Goal: Task Accomplishment & Management: Manage account settings

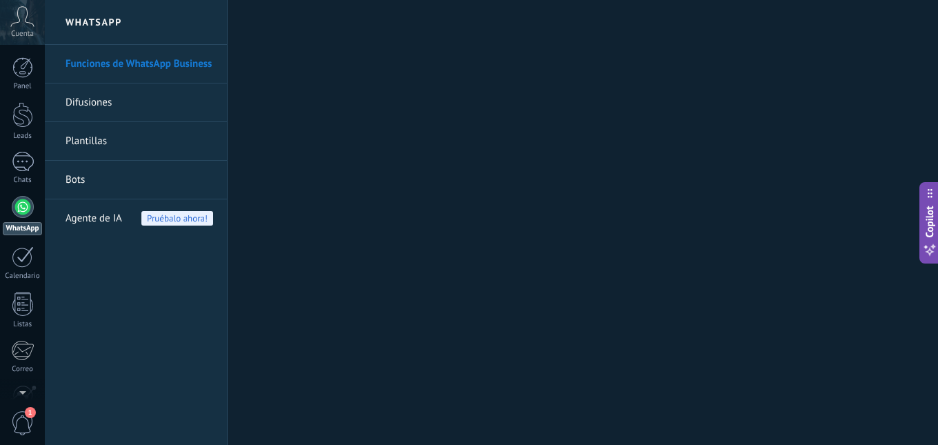
click at [24, 208] on div at bounding box center [23, 207] width 22 height 22
click at [96, 176] on link "Bots" at bounding box center [139, 180] width 148 height 39
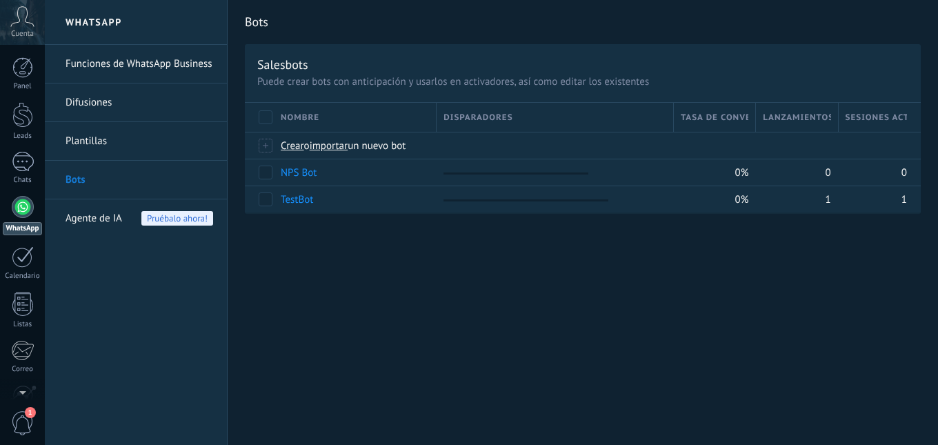
click at [19, 208] on div at bounding box center [23, 207] width 22 height 22
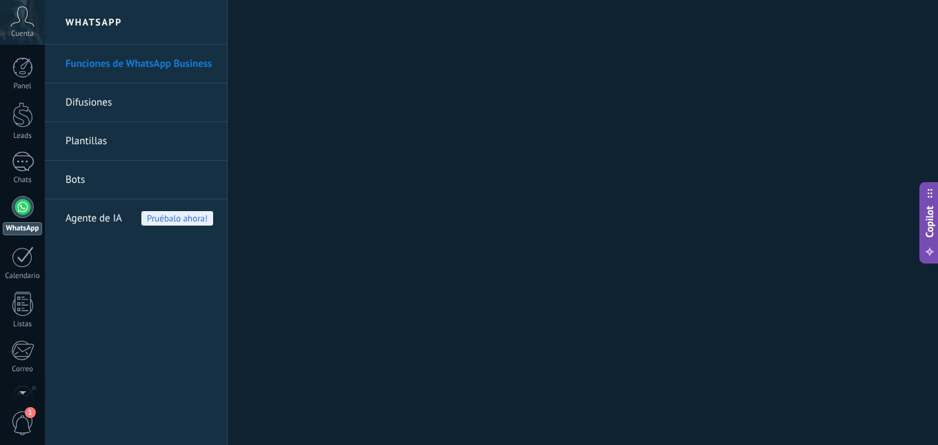
click at [168, 221] on span "Pruébalo ahora!" at bounding box center [177, 218] width 72 height 14
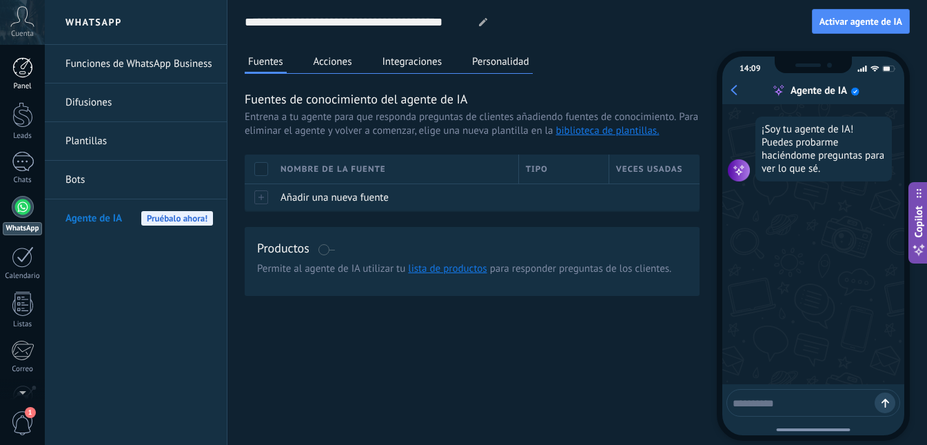
click at [20, 63] on div at bounding box center [22, 67] width 21 height 21
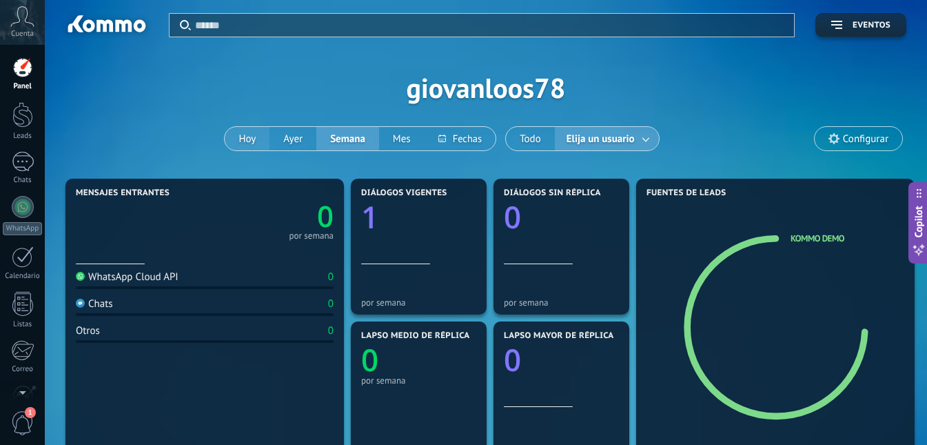
click at [251, 137] on button "Hoy" at bounding box center [247, 138] width 45 height 23
click at [30, 165] on div at bounding box center [23, 162] width 22 height 20
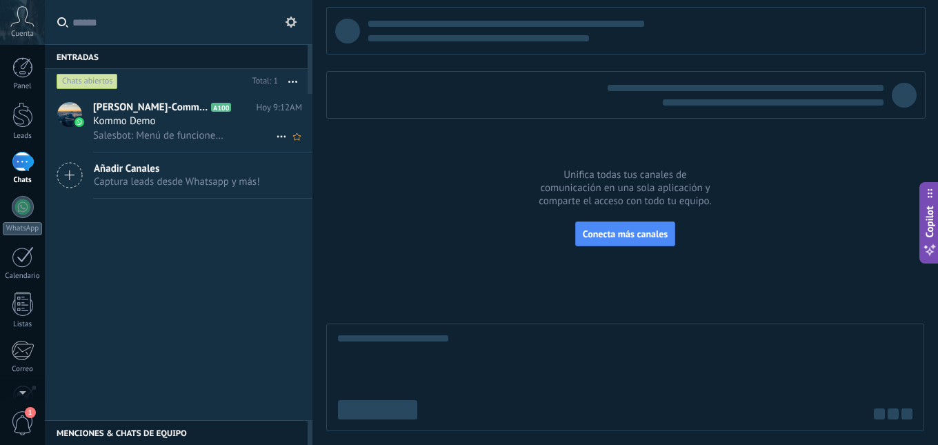
click at [150, 126] on span "Kommo Demo" at bounding box center [124, 121] width 63 height 14
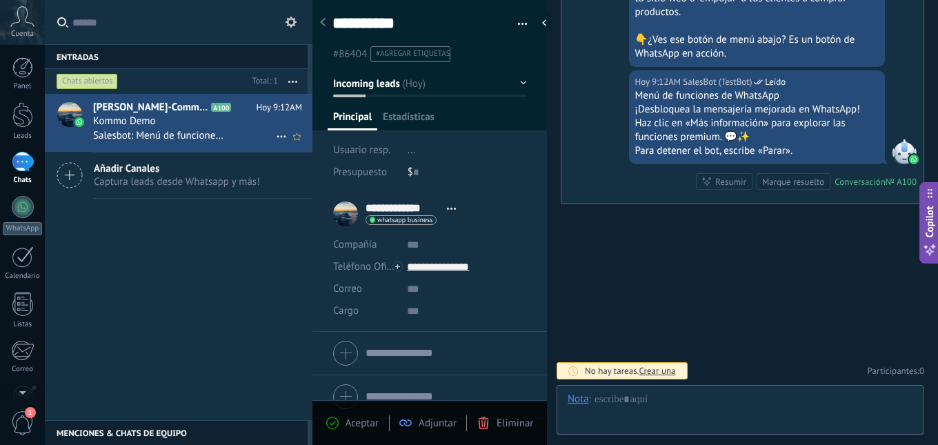
scroll to position [21, 0]
click at [449, 210] on span "Abrir detalle Copie el nombre Desatar Contacto principal" at bounding box center [451, 208] width 23 height 10
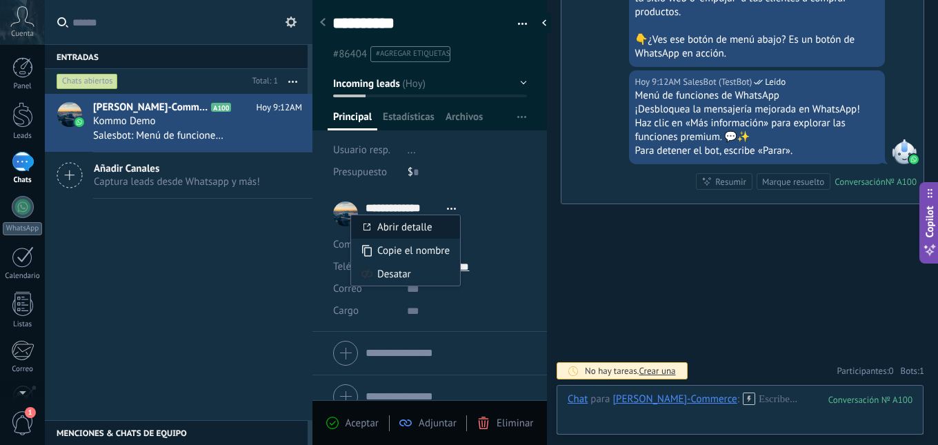
click at [421, 232] on link "Abrir detalle" at bounding box center [404, 227] width 55 height 13
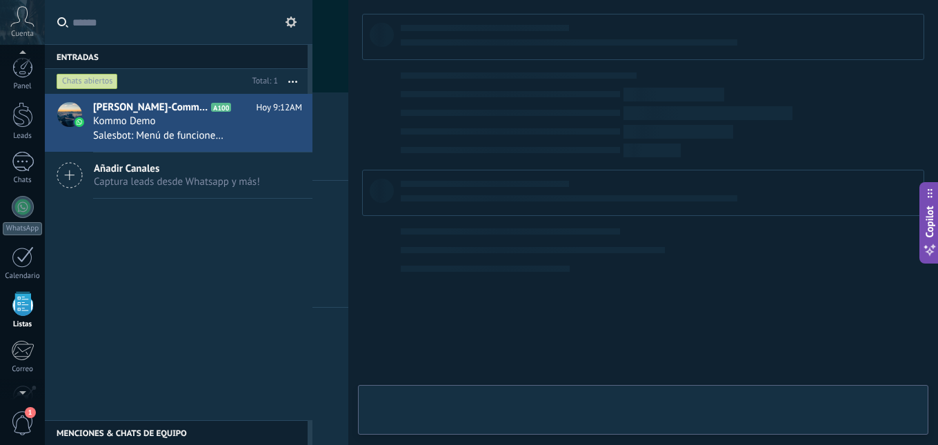
scroll to position [85, 0]
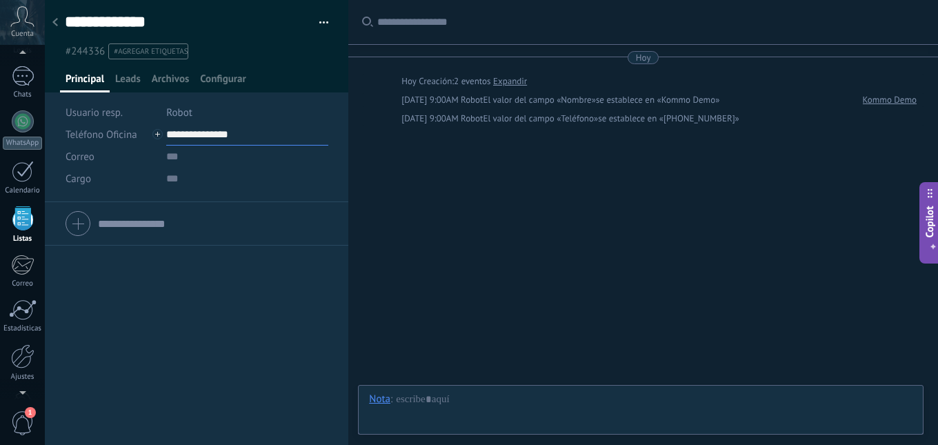
click at [203, 138] on input "**********" at bounding box center [247, 134] width 162 height 22
type input "**********"
click at [467, 196] on div "Buscar Carga más [DATE] [DATE] Creación: 2 eventos Expandir [DATE] 9:00AM Robot…" at bounding box center [642, 222] width 589 height 445
click at [129, 76] on span "Leads" at bounding box center [128, 82] width 26 height 20
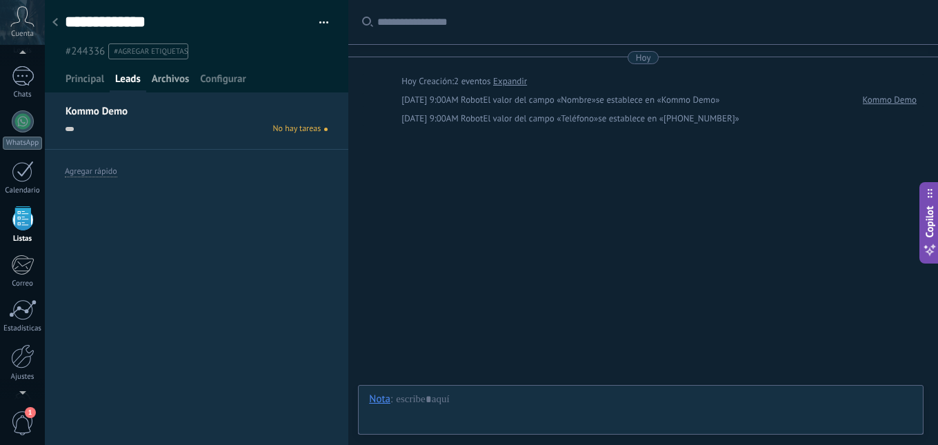
click at [159, 77] on span "Archivos" at bounding box center [170, 82] width 37 height 20
click at [216, 81] on span "Configurar" at bounding box center [223, 82] width 46 height 20
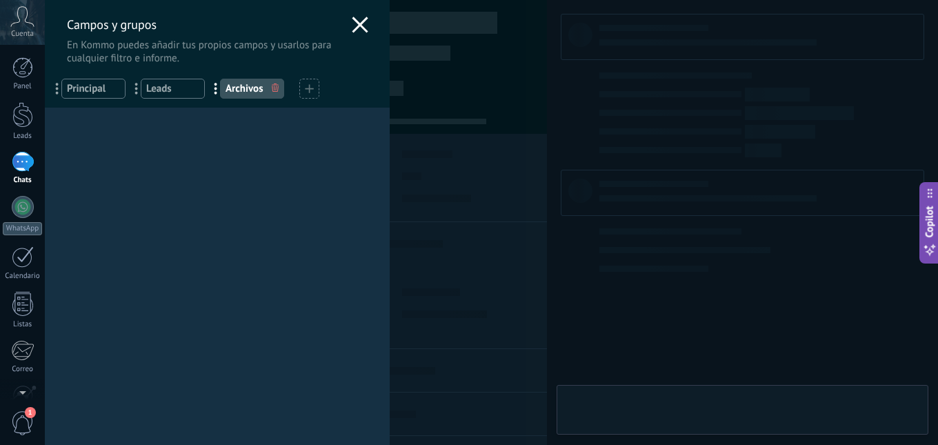
type textarea "**********"
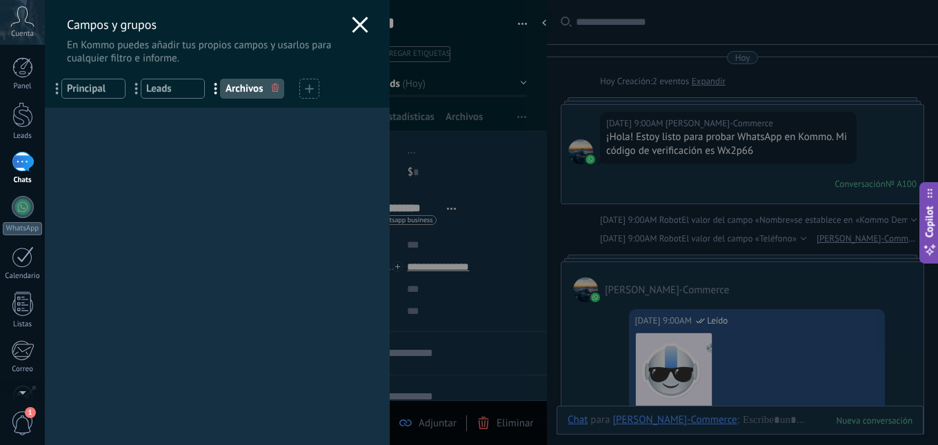
scroll to position [1189, 0]
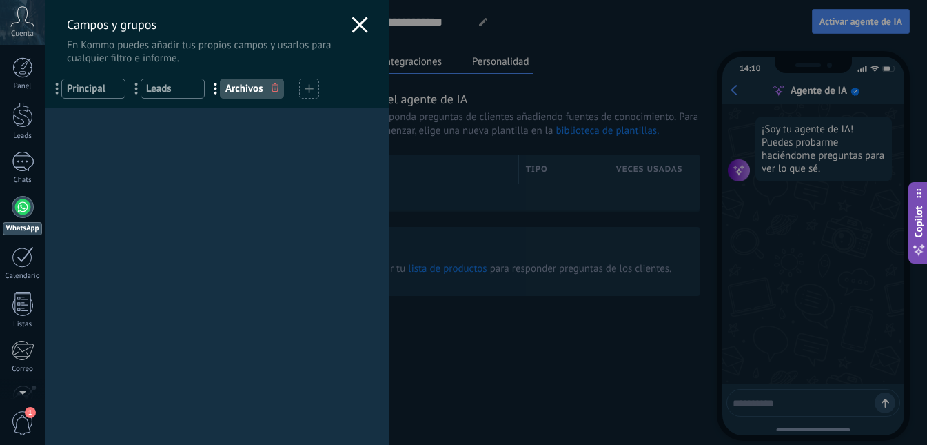
click at [45, 162] on div "Campos y grupos En Kommo puedes añadir tus propios campos y usarlos para cualqu…" at bounding box center [486, 222] width 882 height 445
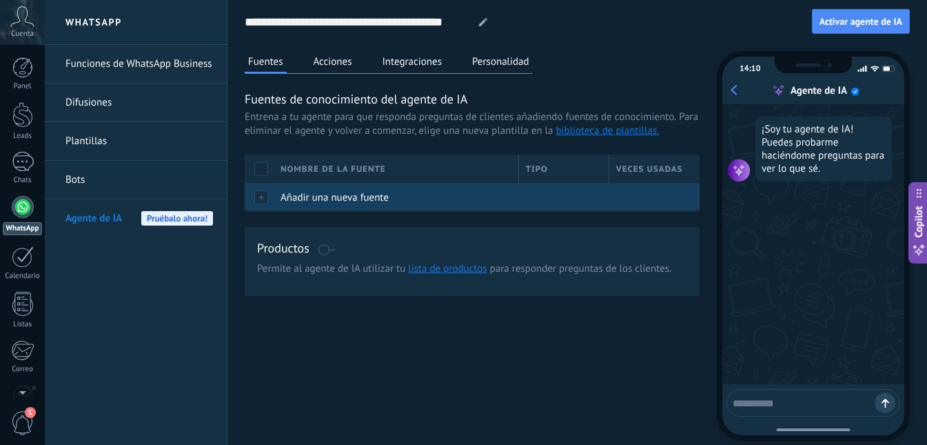
click at [347, 198] on span "Añadir una nueva fuente" at bounding box center [335, 197] width 108 height 13
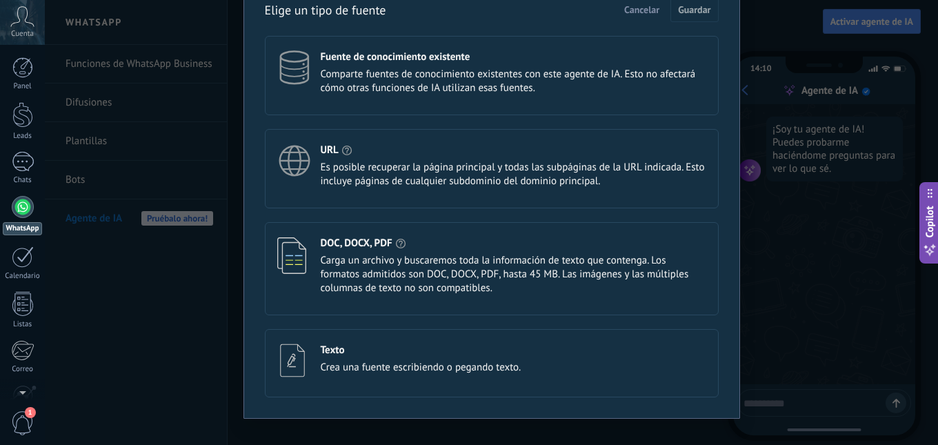
scroll to position [88, 0]
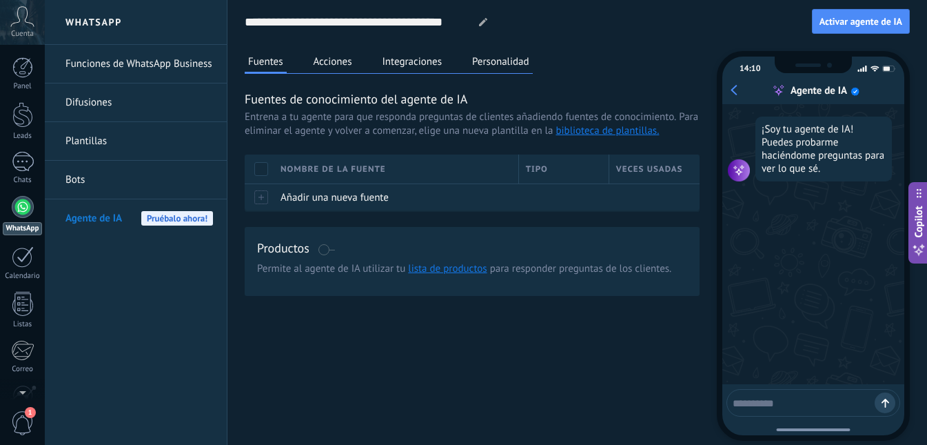
click at [23, 208] on div at bounding box center [23, 207] width 22 height 22
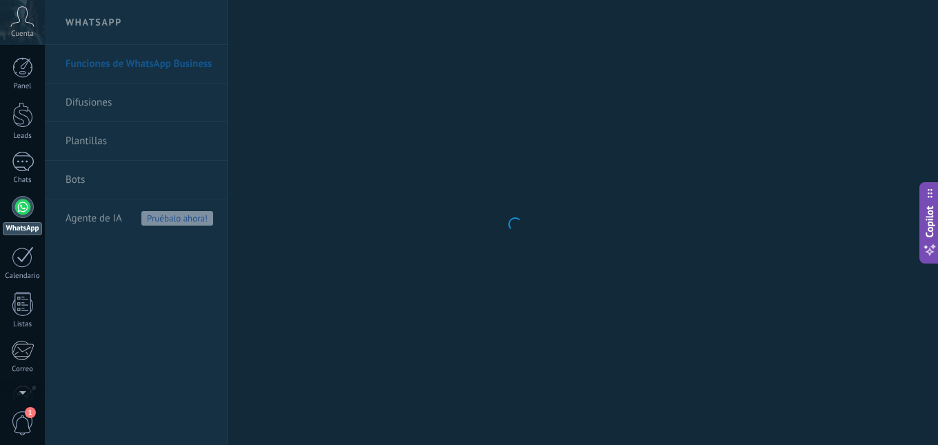
click at [27, 227] on div "WhatsApp" at bounding box center [22, 228] width 39 height 13
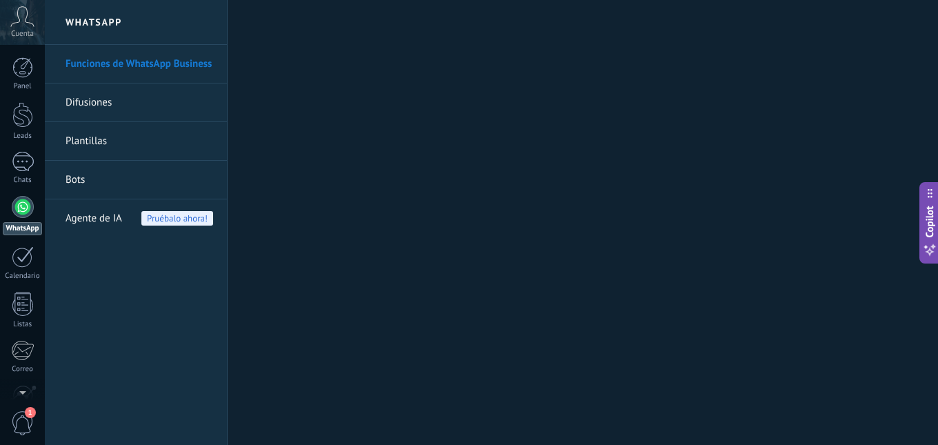
click at [27, 227] on div "WhatsApp" at bounding box center [22, 228] width 39 height 13
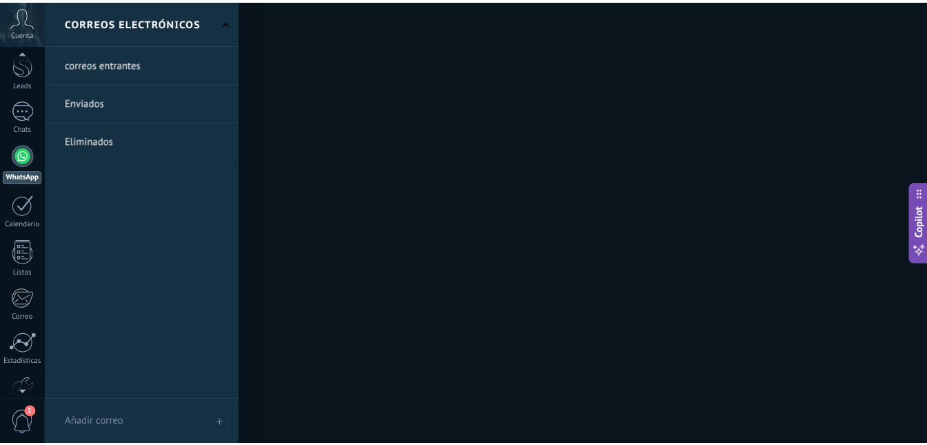
scroll to position [129, 0]
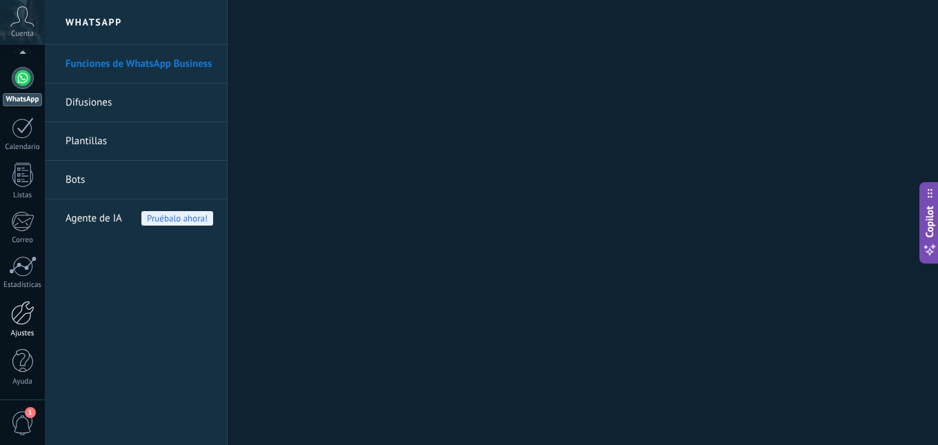
click at [29, 321] on div at bounding box center [22, 313] width 23 height 24
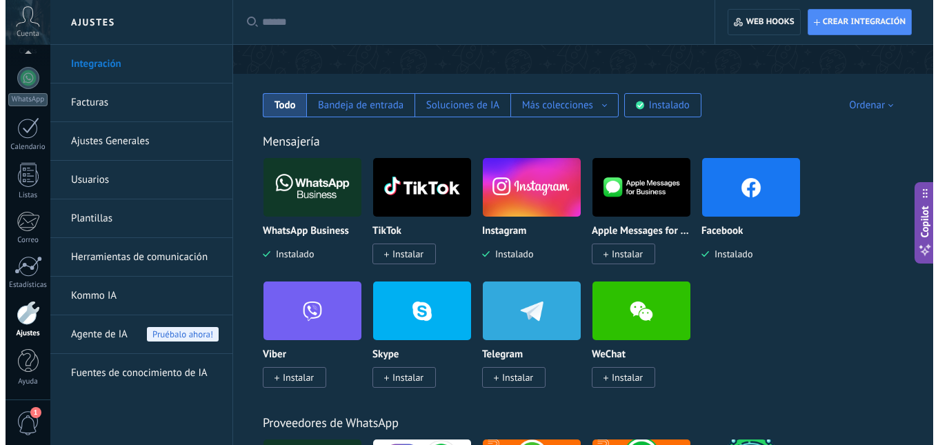
scroll to position [207, 0]
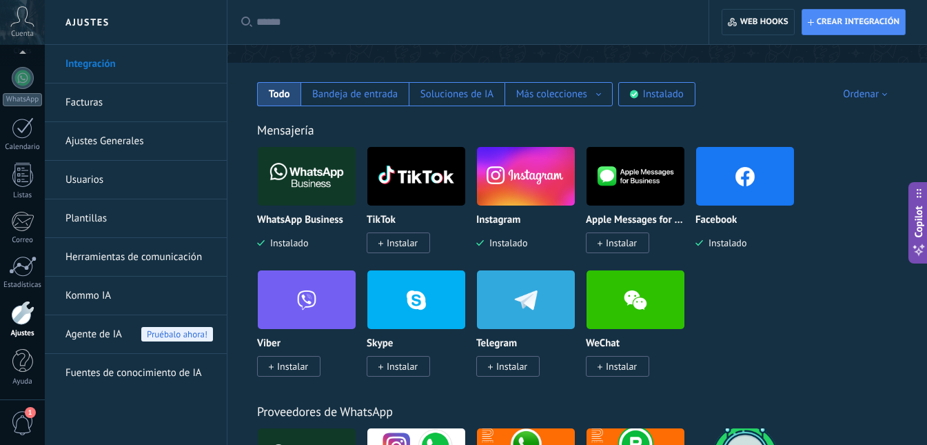
click at [301, 176] on img at bounding box center [307, 176] width 98 height 67
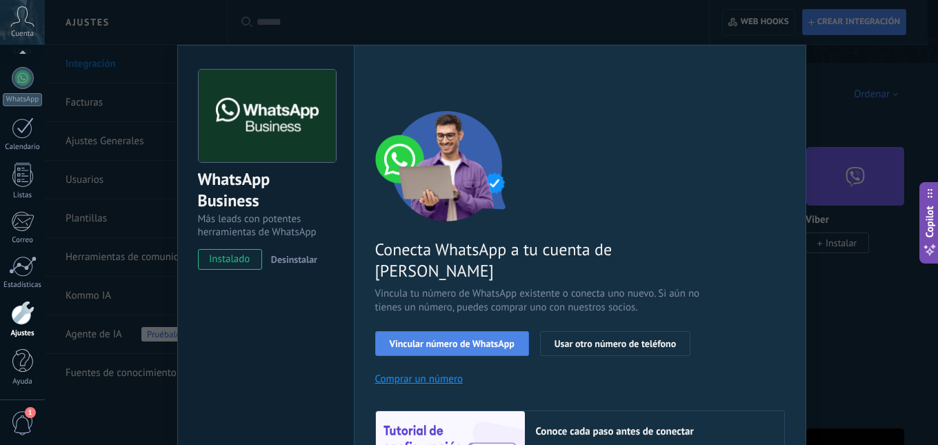
click at [414, 338] on span "Vincular número de WhatsApp" at bounding box center [452, 343] width 125 height 10
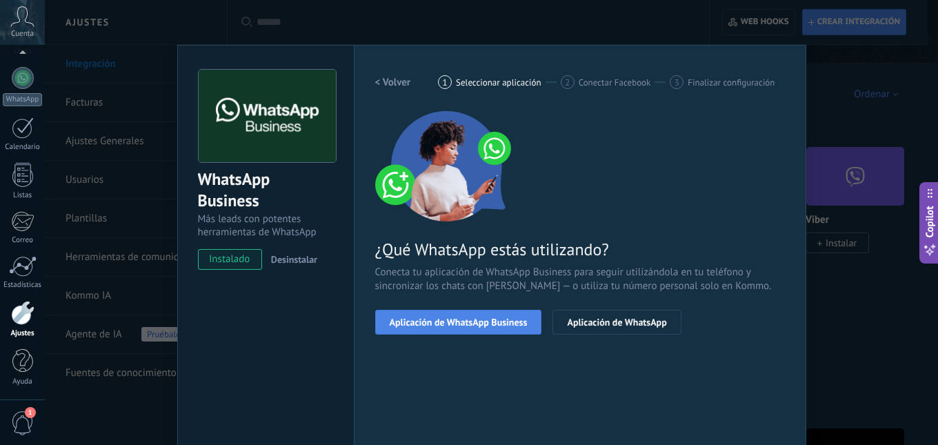
click at [466, 323] on span "Aplicación de WhatsApp Business" at bounding box center [459, 322] width 138 height 10
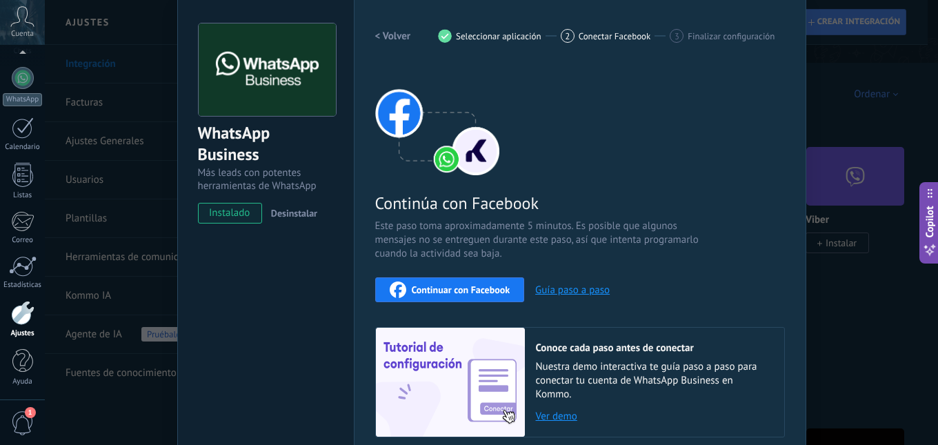
scroll to position [69, 0]
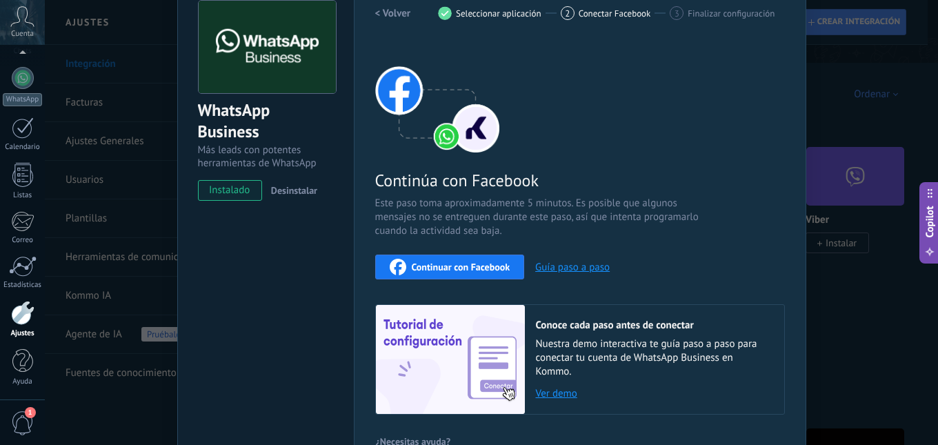
click at [441, 264] on span "Continuar con Facebook" at bounding box center [461, 267] width 99 height 10
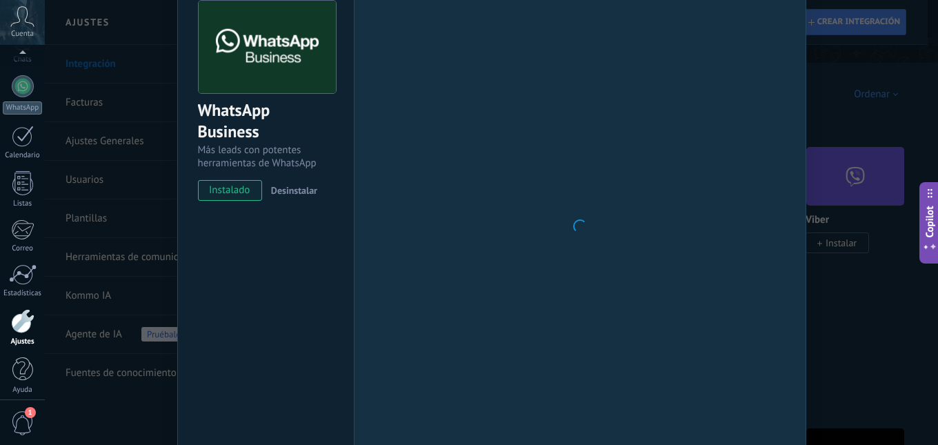
scroll to position [129, 0]
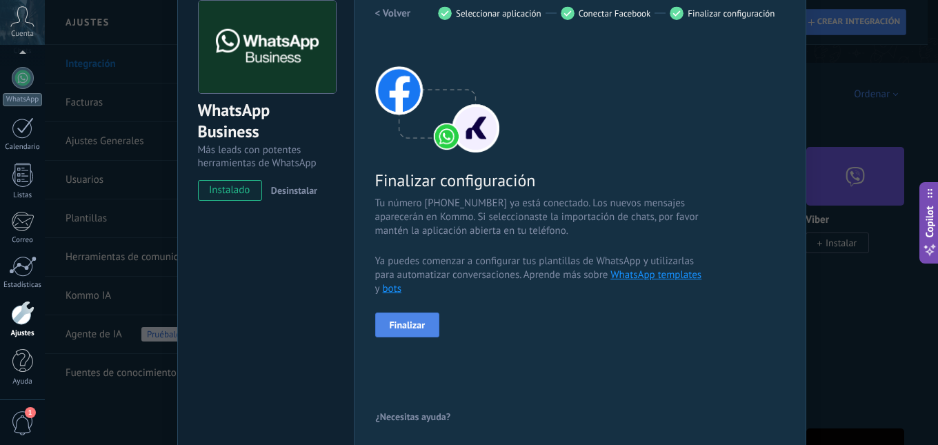
click at [407, 327] on span "Finalizar" at bounding box center [408, 325] width 36 height 10
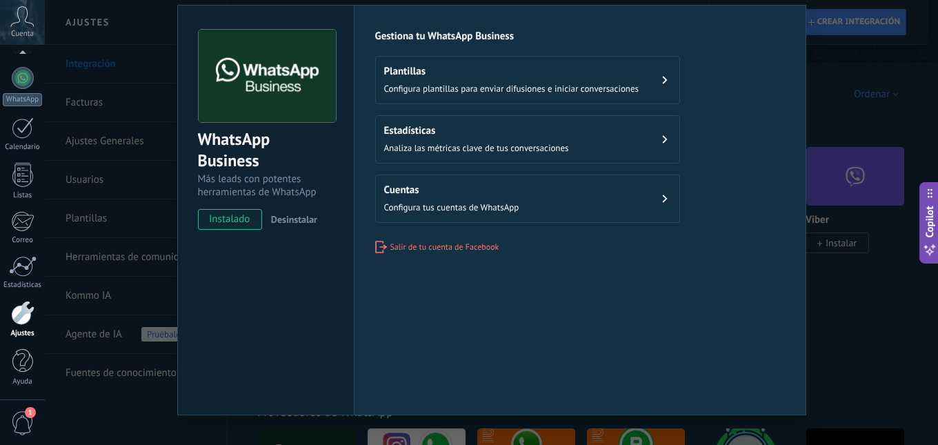
scroll to position [62, 0]
